Goal: Task Accomplishment & Management: Manage account settings

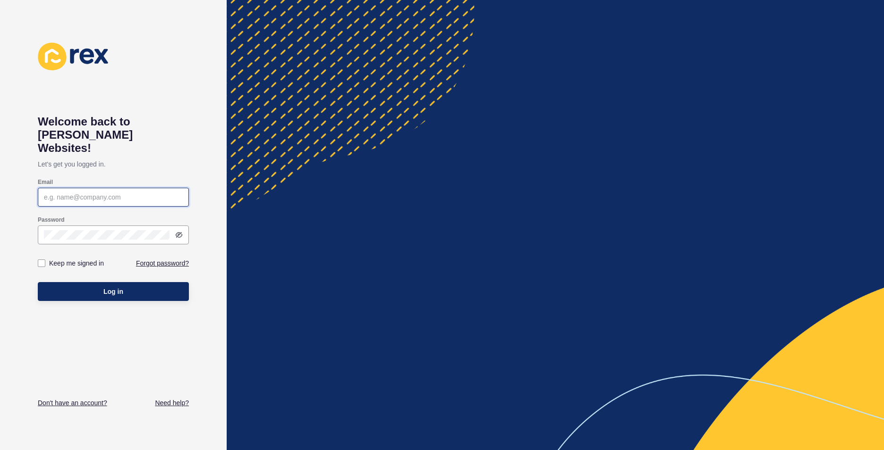
click at [66, 193] on input "Email" at bounding box center [113, 197] width 139 height 9
type input "[EMAIL_ADDRESS][DOMAIN_NAME]"
click at [179, 231] on icon at bounding box center [179, 235] width 8 height 8
click at [41, 260] on label at bounding box center [42, 264] width 8 height 8
click at [41, 261] on input "Keep me signed in" at bounding box center [43, 264] width 6 height 6
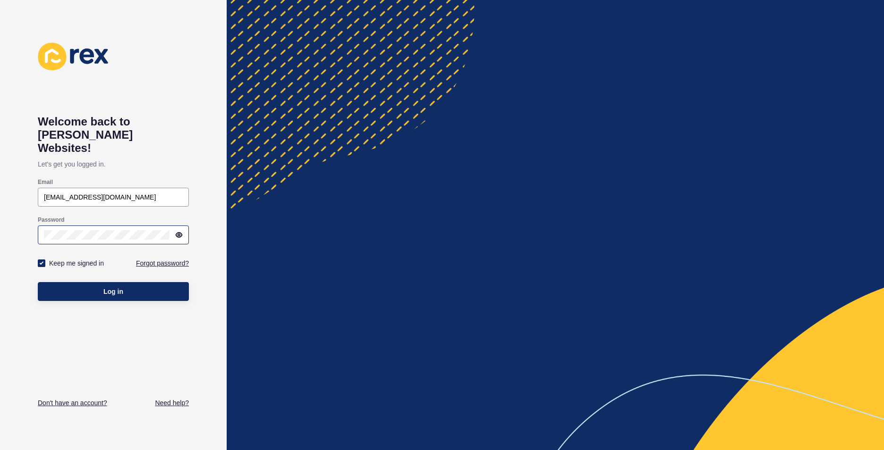
checkbox input "true"
click at [84, 282] on button "Log in" at bounding box center [113, 291] width 151 height 19
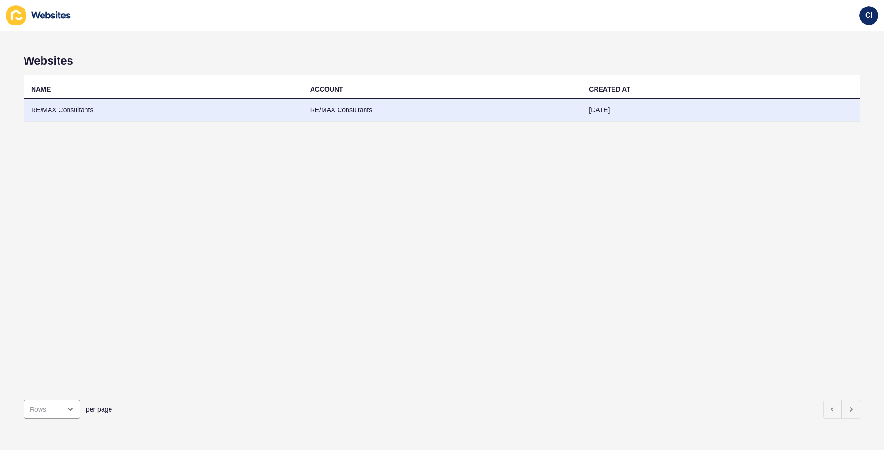
click at [645, 111] on td "[DATE]" at bounding box center [720, 110] width 279 height 23
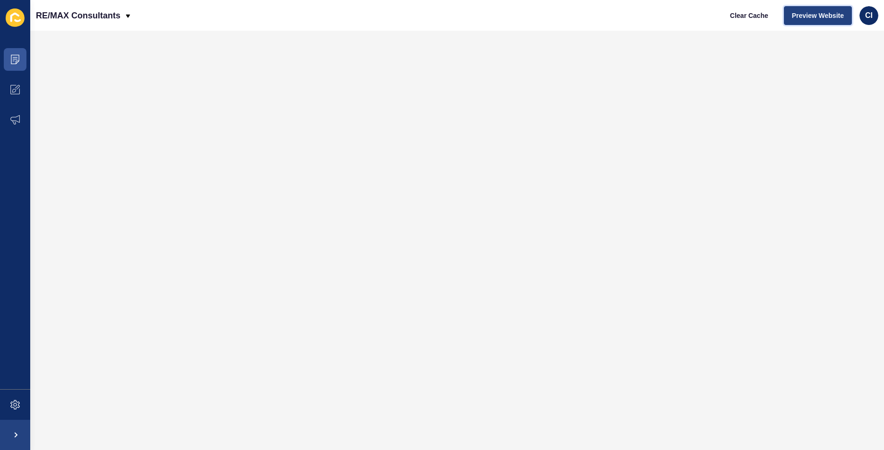
click at [810, 17] on span "Preview Website" at bounding box center [818, 15] width 52 height 9
click at [865, 19] on span "CI" at bounding box center [869, 15] width 8 height 9
click at [835, 79] on link "Logout" at bounding box center [846, 78] width 69 height 21
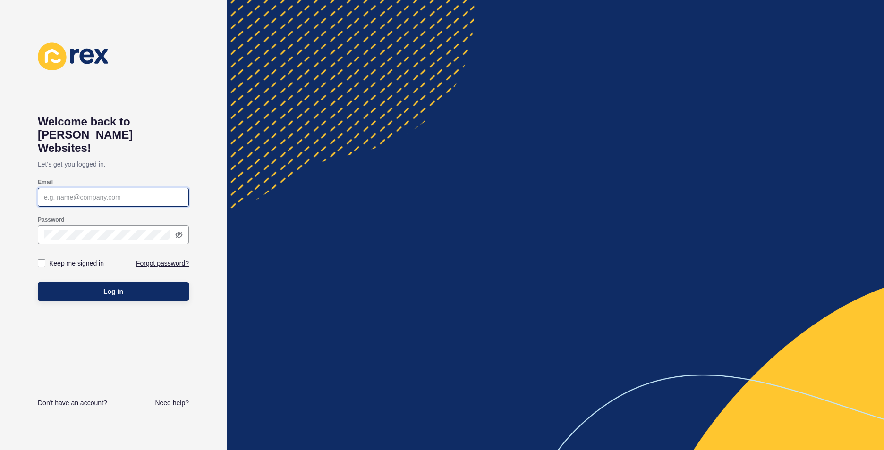
type input "[EMAIL_ADDRESS][DOMAIN_NAME]"
click at [153, 135] on h1 "Welcome back to [PERSON_NAME] Websites!" at bounding box center [113, 135] width 151 height 40
